Goal: Contribute content

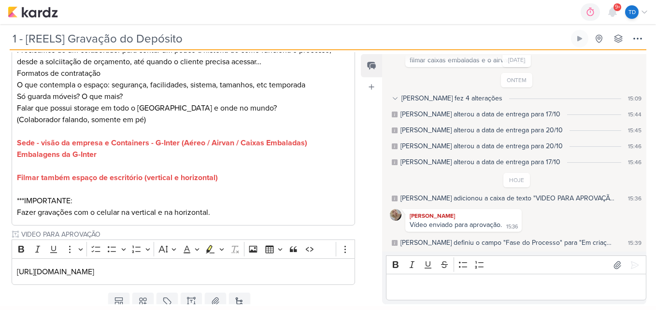
scroll to position [269, 0]
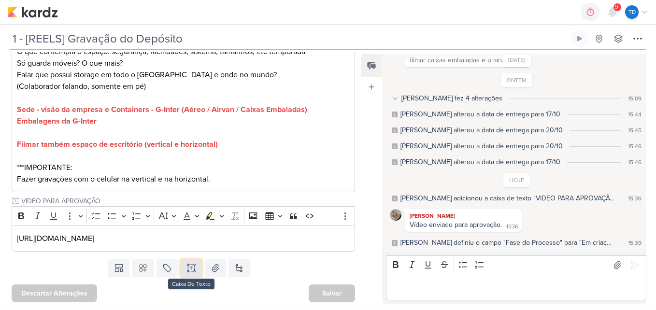
click at [192, 270] on icon at bounding box center [191, 268] width 10 height 10
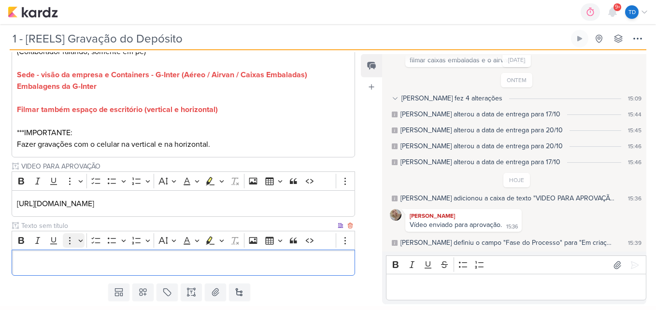
scroll to position [328, 0]
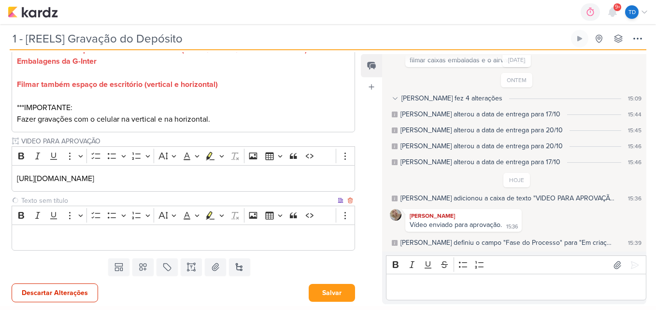
click at [59, 198] on input "text" at bounding box center [177, 201] width 316 height 10
type input "Legenda do Post"
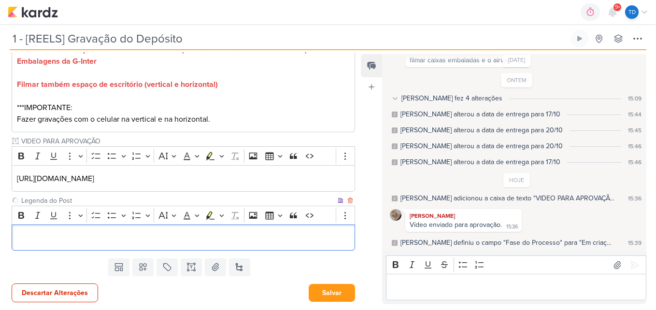
click at [195, 228] on div "Editor editing area: main" at bounding box center [183, 238] width 343 height 27
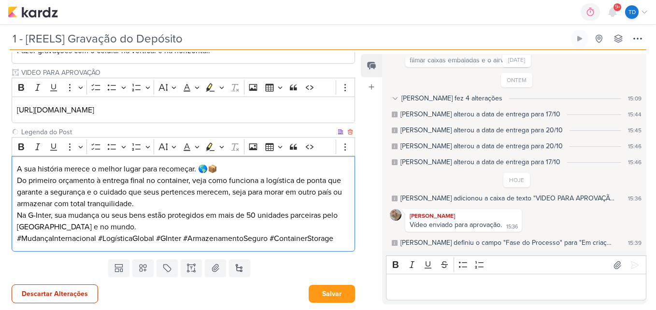
scroll to position [398, 0]
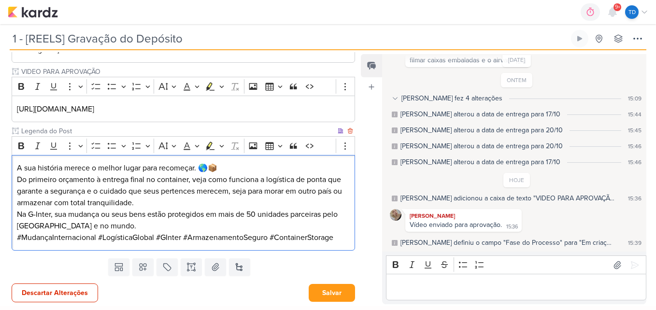
click at [241, 166] on p "​A sua história merece o melhor lugar para recomeçar. 🌎📦 ​Do primeiro orçamento…" at bounding box center [183, 202] width 333 height 81
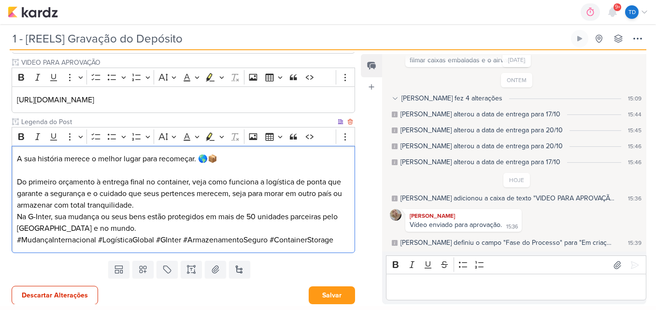
scroll to position [410, 0]
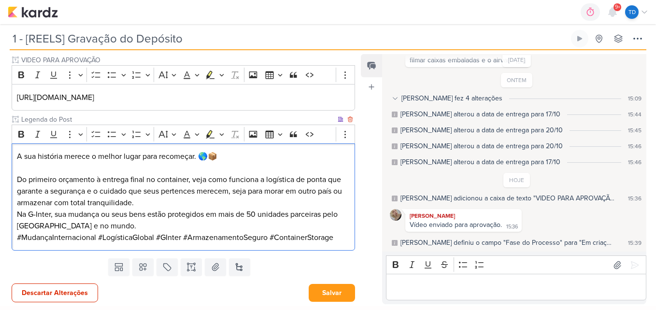
click at [177, 204] on p "⁠⁠⁠⁠⁠⁠⁠ ​Do primeiro orçamento à entrega final no container, veja como funciona…" at bounding box center [183, 202] width 333 height 81
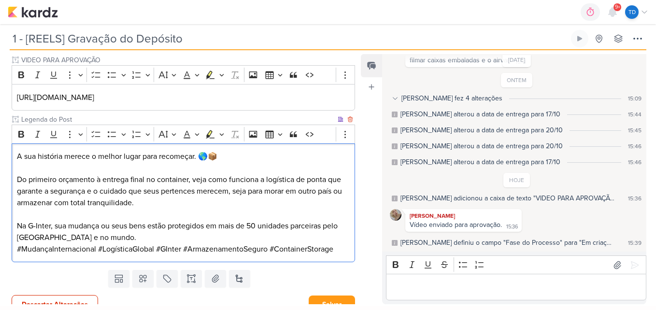
click at [99, 236] on p "⁠⁠⁠⁠⁠⁠⁠ ​Na G-Inter, sua mudança ou seus bens estão protegidos em mais de 50 un…" at bounding box center [183, 232] width 333 height 46
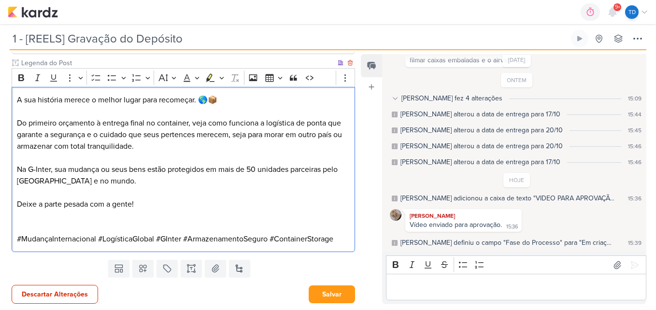
scroll to position [468, 0]
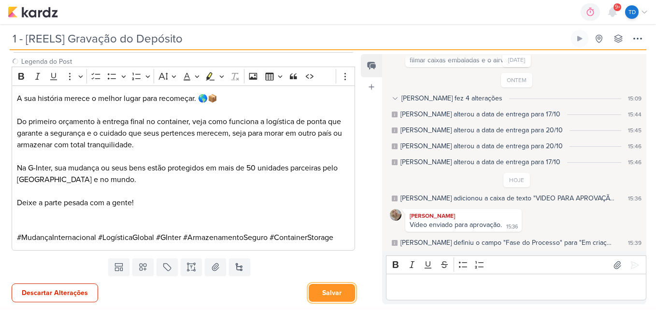
click at [321, 295] on button "Salvar" at bounding box center [332, 293] width 46 height 18
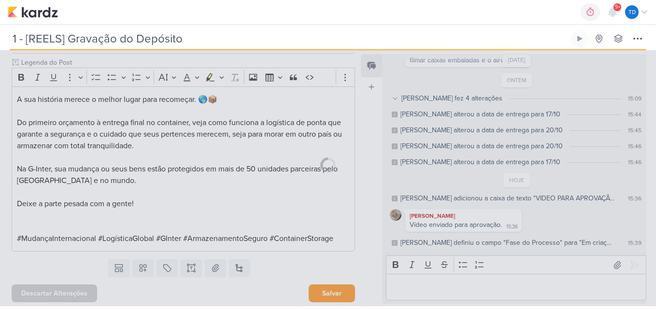
scroll to position [467, 0]
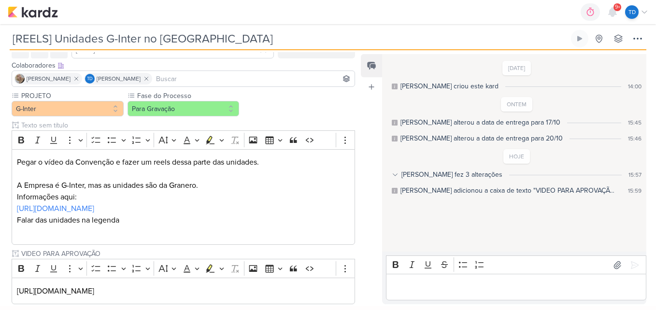
scroll to position [104, 0]
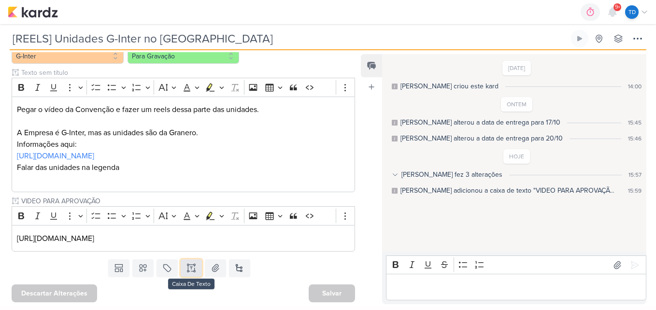
click at [195, 270] on button at bounding box center [191, 267] width 21 height 17
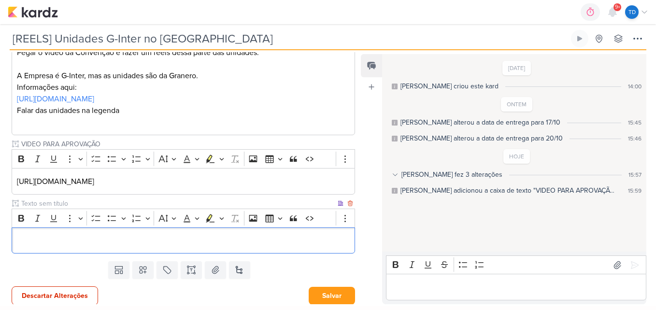
scroll to position [164, 0]
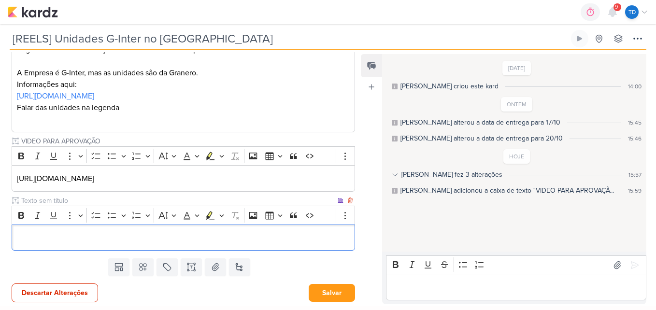
click at [74, 200] on input "text" at bounding box center [177, 201] width 316 height 10
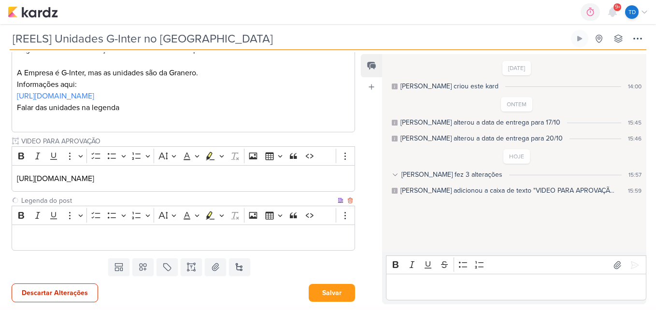
type input "Legenda do post"
